Goal: Transaction & Acquisition: Purchase product/service

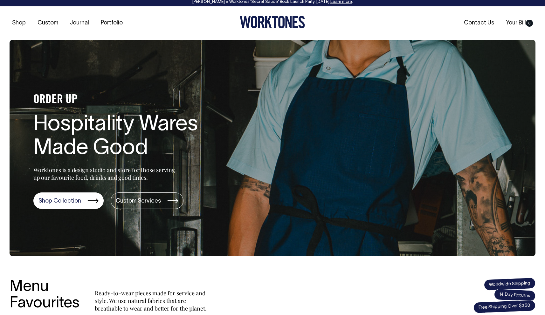
scroll to position [3, 0]
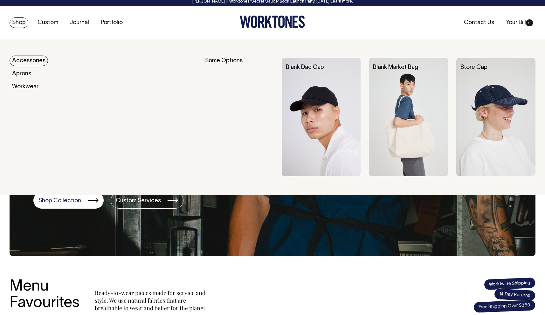
click at [17, 20] on link "Shop" at bounding box center [19, 22] width 19 height 10
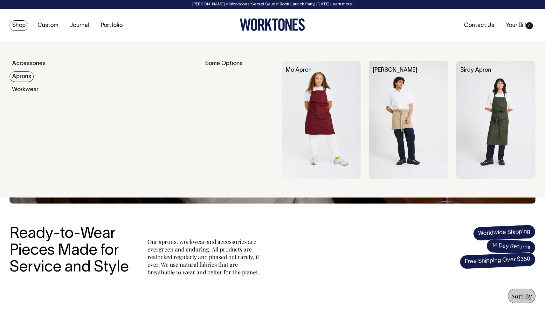
click at [24, 77] on link "Aprons" at bounding box center [22, 77] width 24 height 10
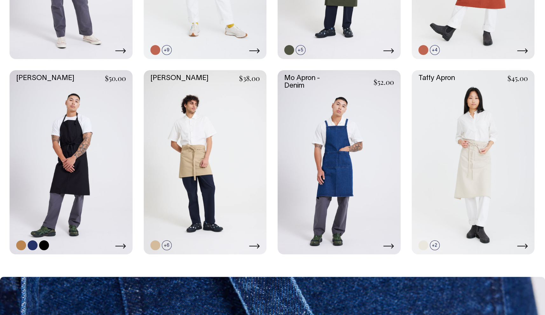
scroll to position [442, 0]
click at [477, 175] on link at bounding box center [473, 162] width 123 height 184
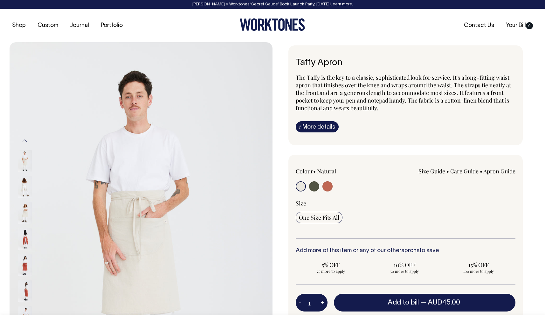
click at [30, 166] on img at bounding box center [25, 161] width 14 height 22
click at [24, 166] on img at bounding box center [25, 161] width 14 height 22
click at [24, 187] on img at bounding box center [25, 187] width 14 height 22
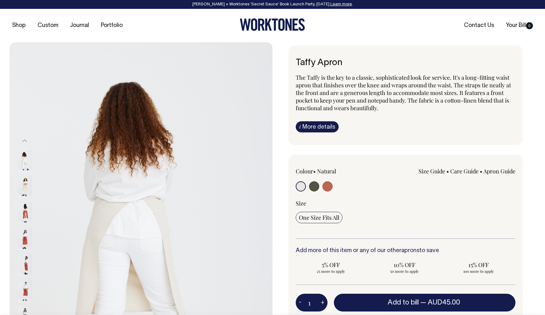
click at [27, 210] on img at bounding box center [25, 213] width 14 height 22
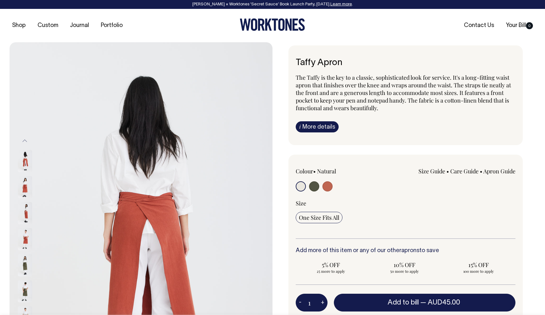
click at [25, 218] on img at bounding box center [25, 213] width 14 height 22
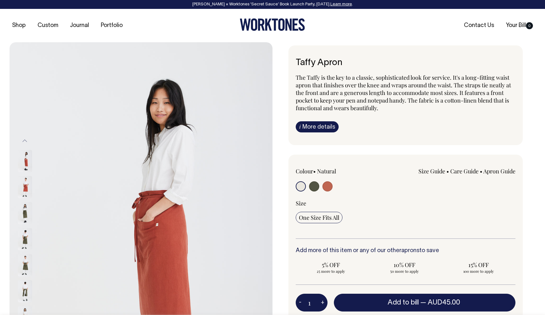
click at [25, 190] on img at bounding box center [25, 187] width 14 height 22
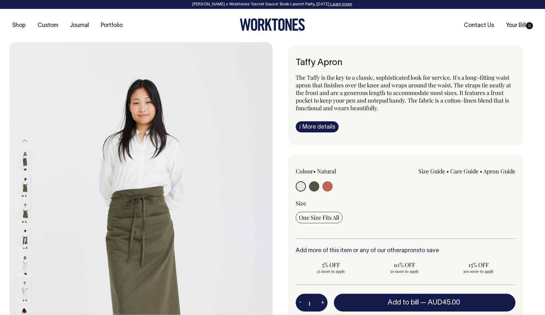
click at [26, 141] on button "Previous" at bounding box center [25, 141] width 10 height 14
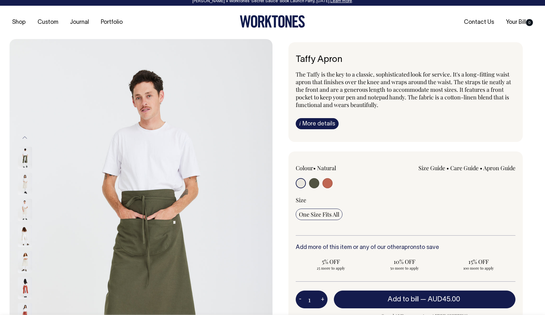
click at [287, 107] on div "Taffy Apron The Taffy is the key to a classic, sophisticated look for service. …" at bounding box center [404, 233] width 263 height 383
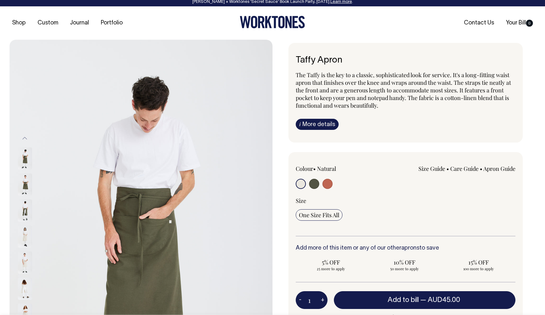
scroll to position [3, 0]
click at [23, 139] on button "Previous" at bounding box center [25, 138] width 10 height 14
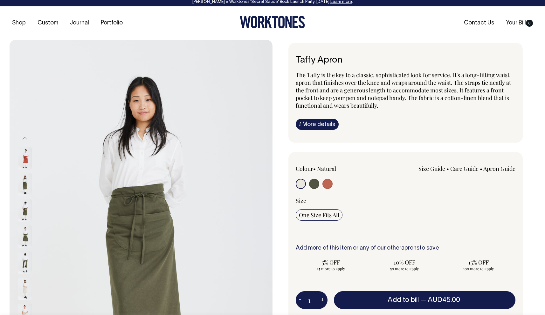
click at [23, 139] on button "Previous" at bounding box center [25, 138] width 10 height 14
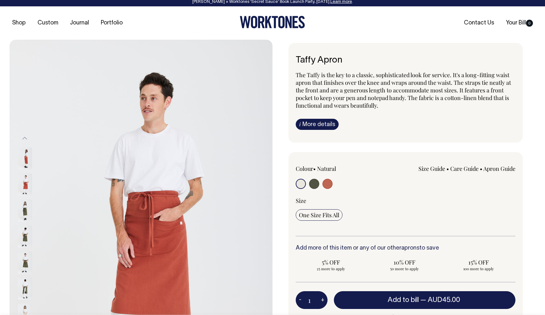
click at [23, 139] on button "Previous" at bounding box center [25, 138] width 10 height 14
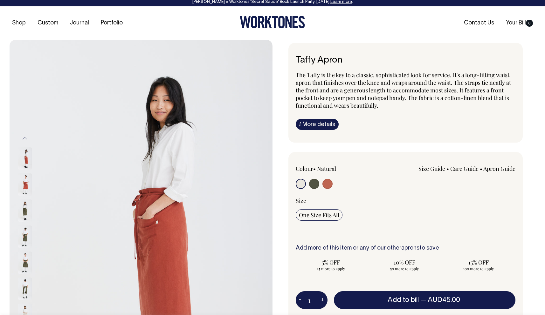
click at [23, 139] on button "Previous" at bounding box center [25, 138] width 10 height 14
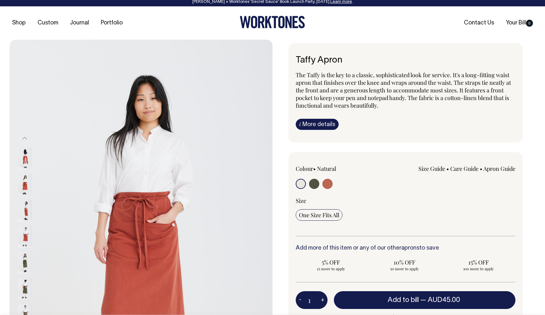
click at [23, 139] on button "Previous" at bounding box center [25, 138] width 10 height 14
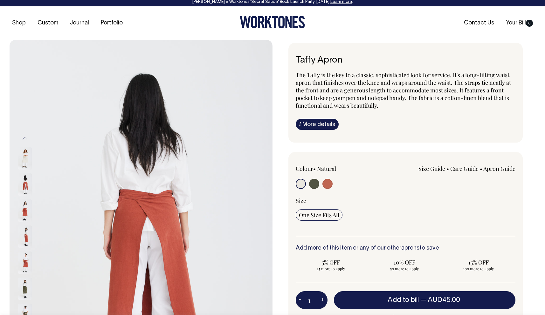
click at [23, 139] on button "Previous" at bounding box center [25, 138] width 10 height 14
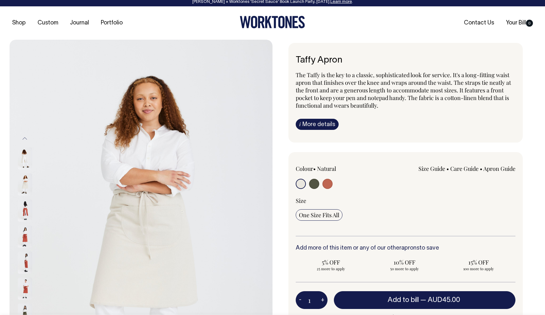
click at [23, 139] on button "Previous" at bounding box center [25, 138] width 10 height 14
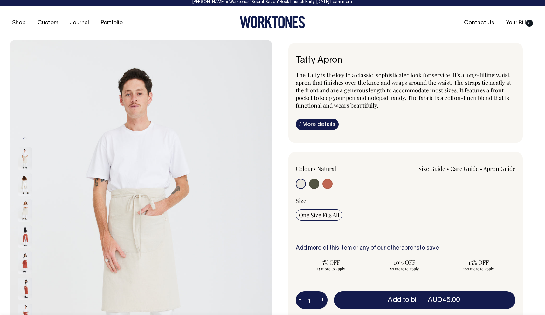
click at [23, 139] on button "Previous" at bounding box center [25, 138] width 10 height 14
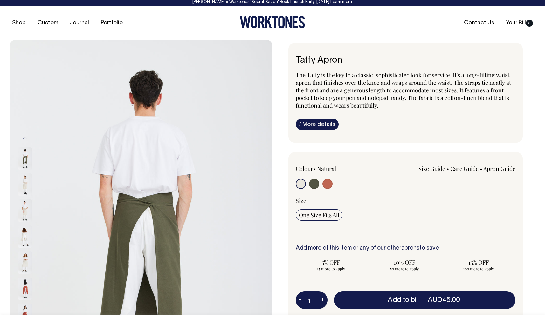
click at [26, 182] on img at bounding box center [25, 185] width 14 height 22
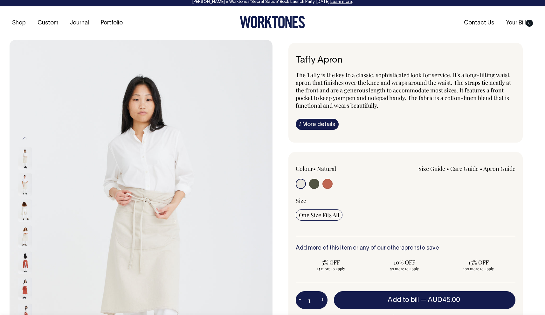
drag, startPoint x: 83, startPoint y: 147, endPoint x: 303, endPoint y: 0, distance: 265.1
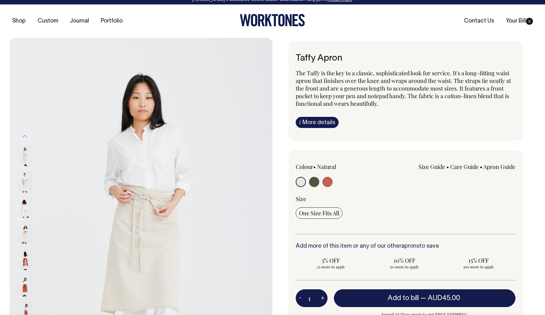
scroll to position [5, 0]
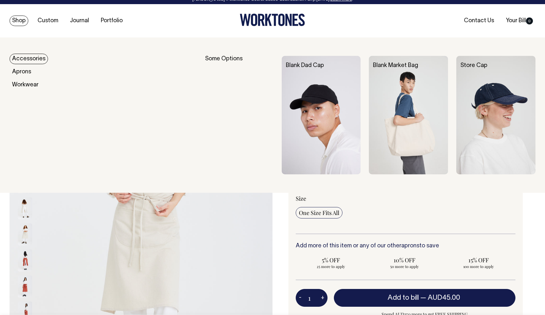
click at [15, 17] on link "Shop" at bounding box center [19, 21] width 19 height 10
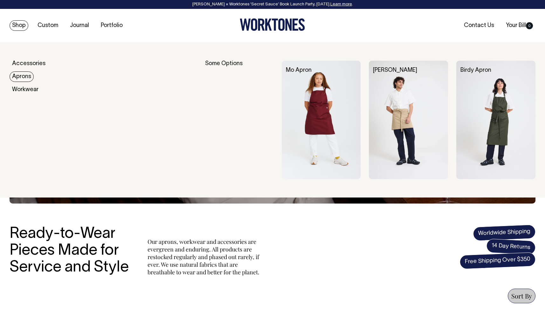
click at [21, 77] on link "Aprons" at bounding box center [22, 77] width 24 height 10
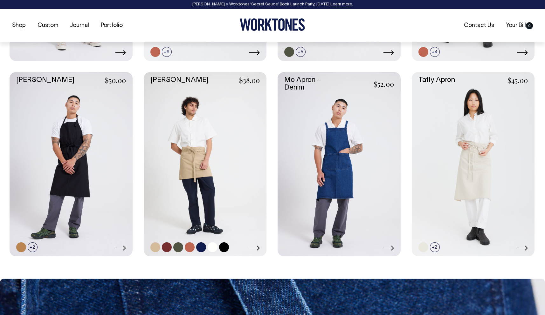
scroll to position [440, 0]
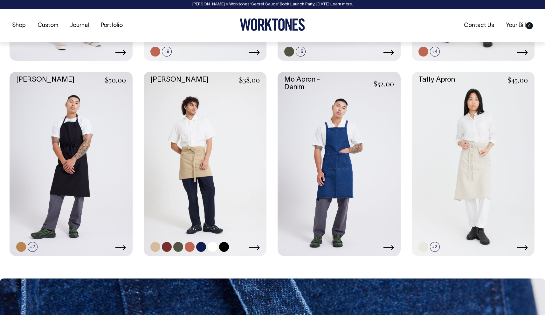
click at [231, 134] on link at bounding box center [205, 164] width 123 height 184
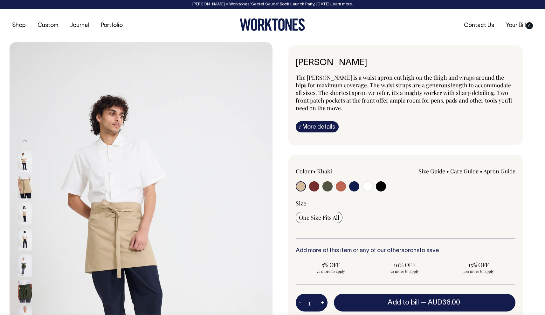
click at [341, 188] on input "radio" at bounding box center [341, 187] width 10 height 10
radio input "true"
select select "Rust"
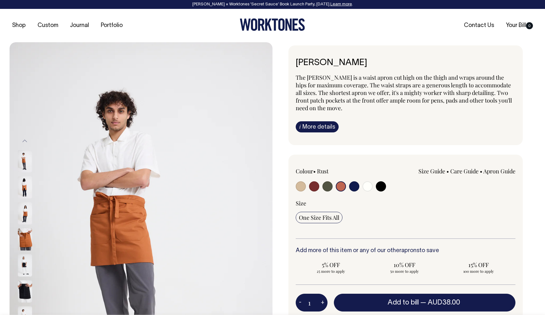
click at [21, 215] on img at bounding box center [25, 213] width 14 height 22
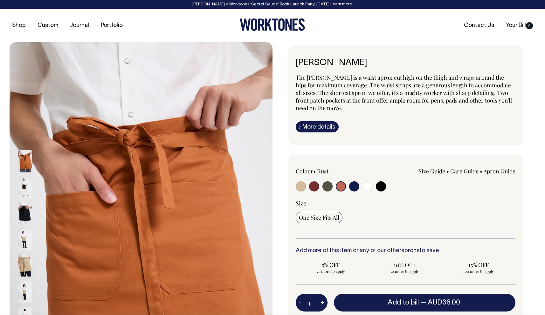
click at [28, 190] on img at bounding box center [25, 187] width 14 height 22
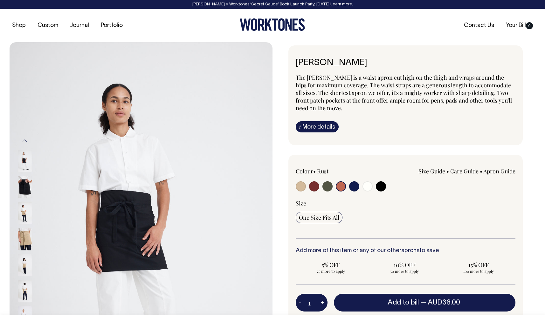
click at [26, 243] on img at bounding box center [25, 239] width 14 height 22
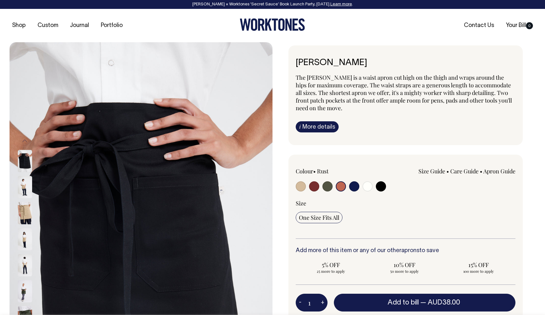
click at [25, 244] on img at bounding box center [25, 239] width 14 height 22
